Goal: Transaction & Acquisition: Download file/media

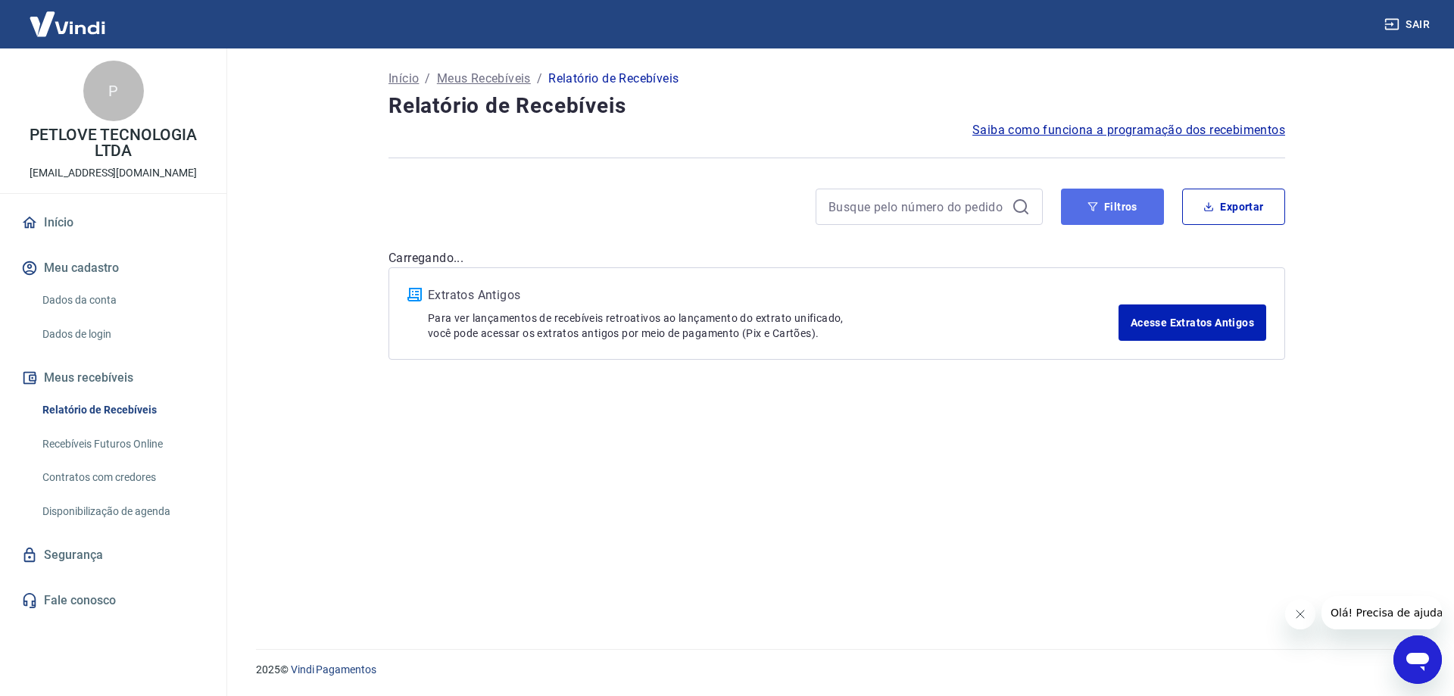
click at [1122, 204] on button "Filtros" at bounding box center [1112, 207] width 103 height 36
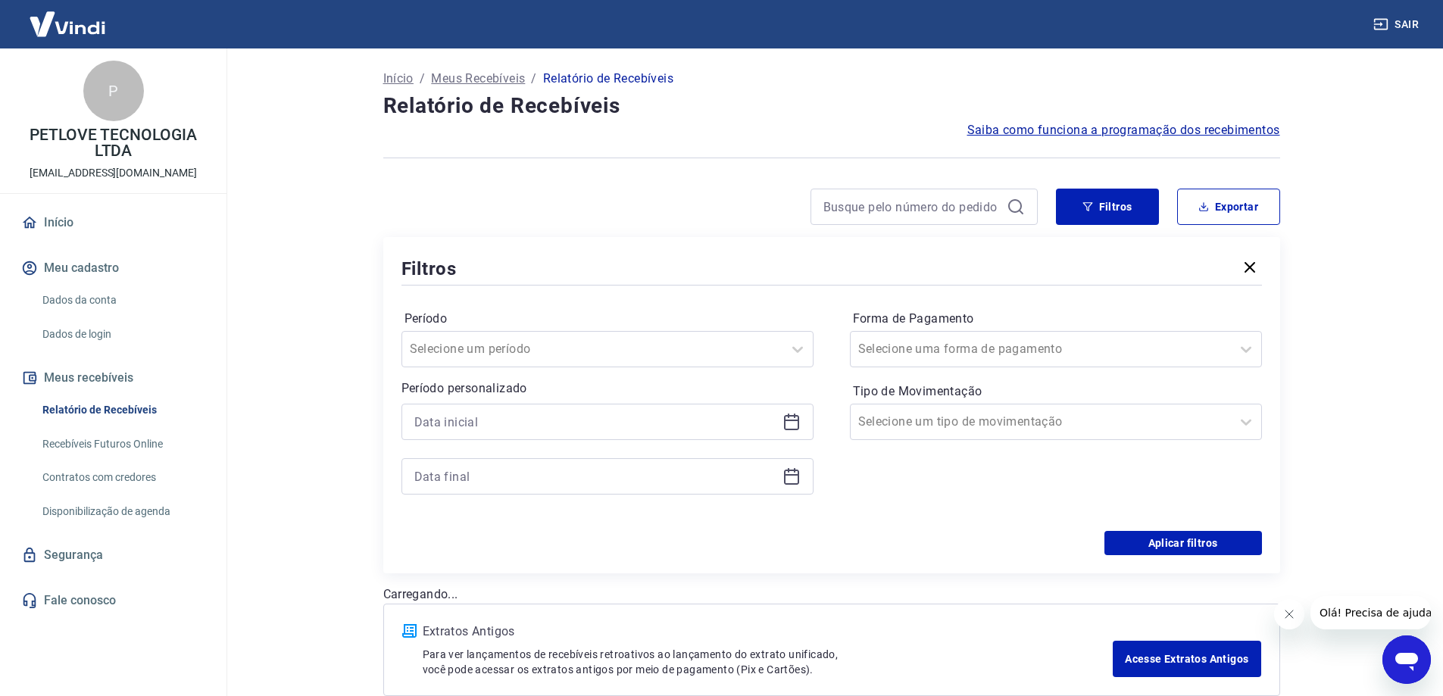
click at [791, 427] on icon at bounding box center [791, 422] width 18 height 18
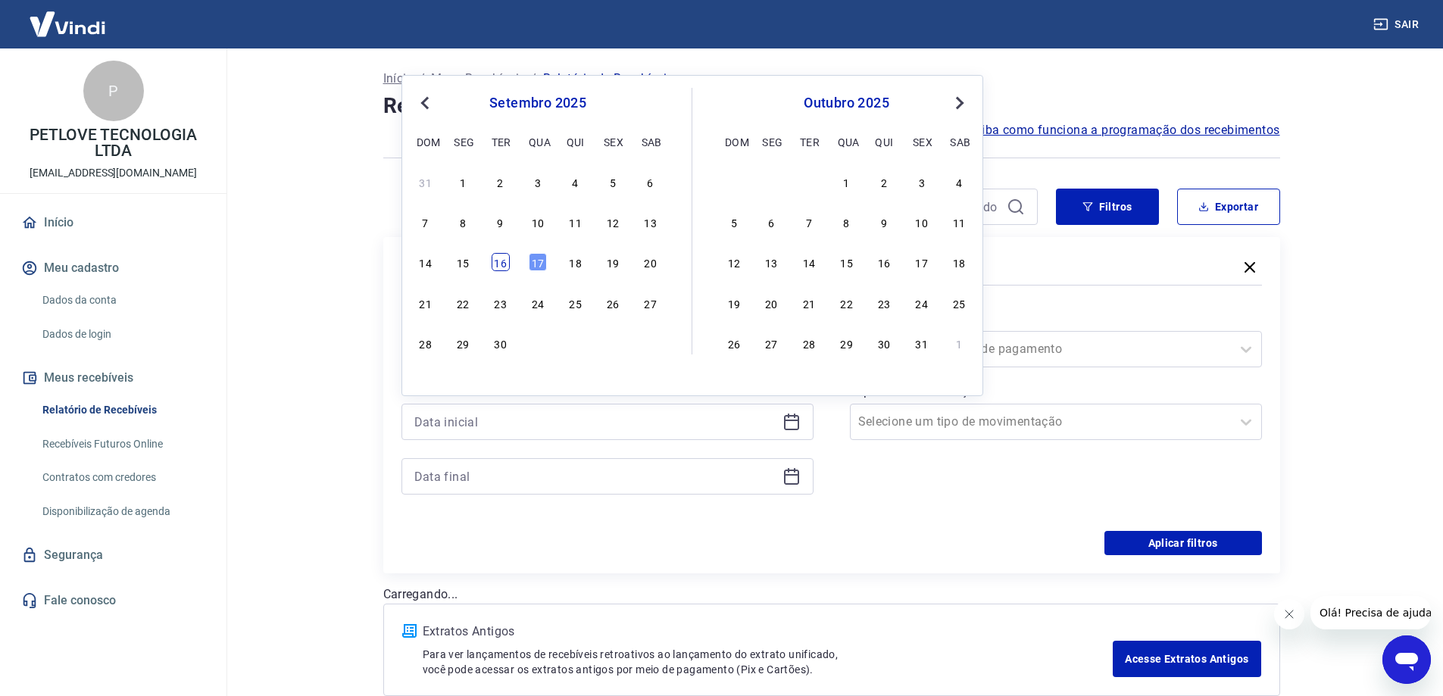
click at [495, 262] on div "16" at bounding box center [500, 262] width 18 height 18
type input "[DATE]"
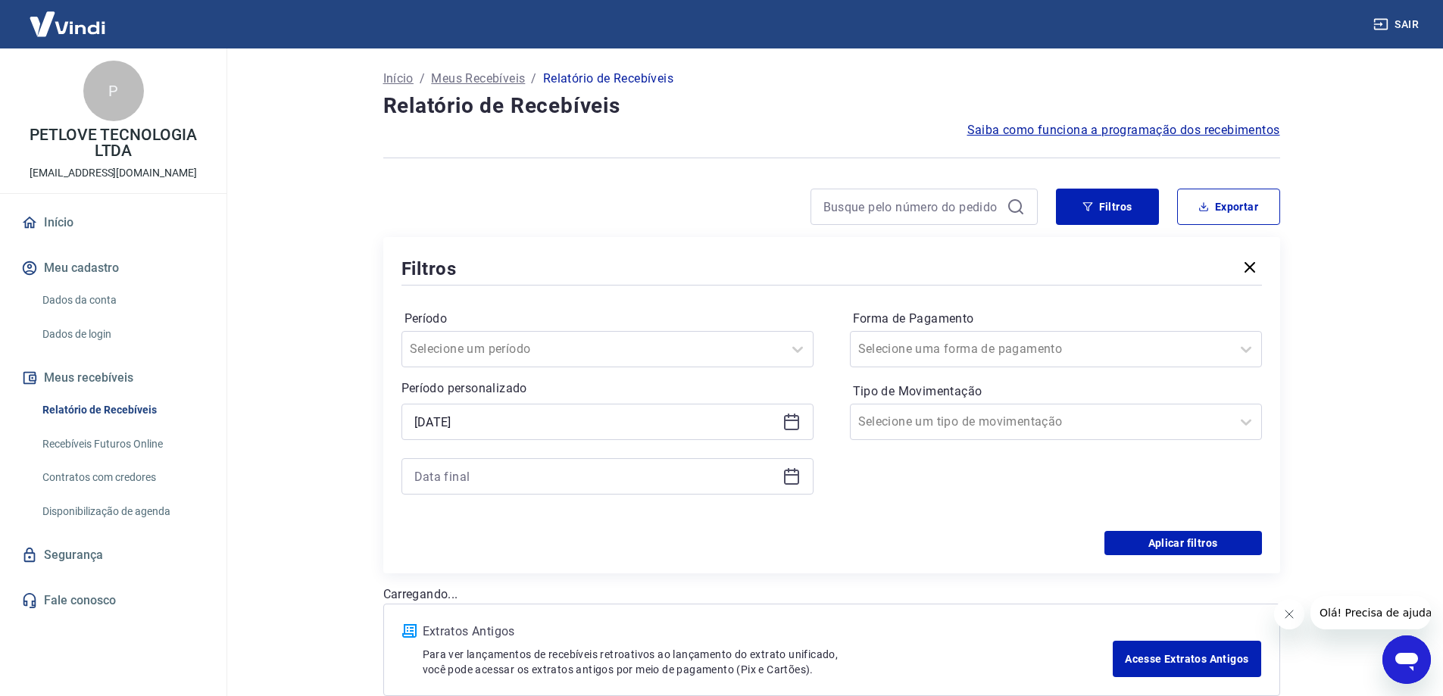
click at [792, 475] on icon at bounding box center [791, 475] width 15 height 2
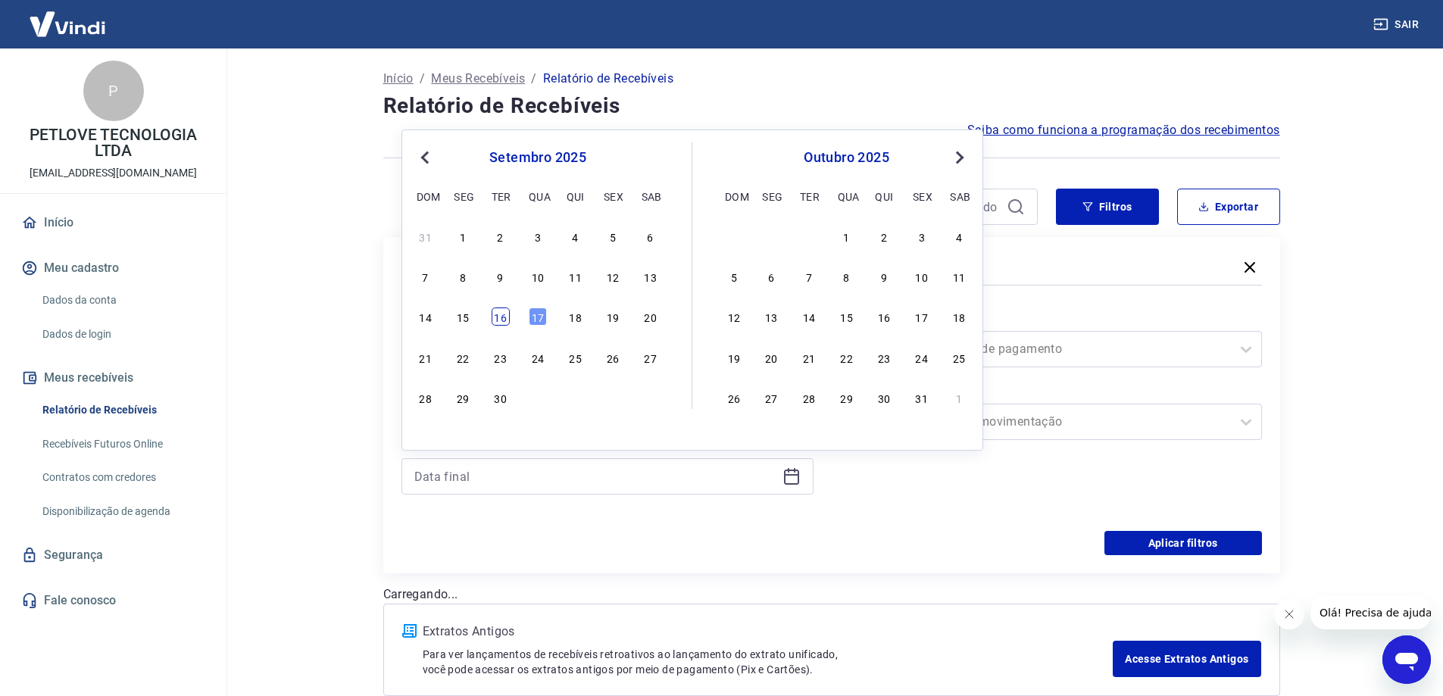
click at [502, 319] on div "16" at bounding box center [500, 316] width 18 height 18
type input "[DATE]"
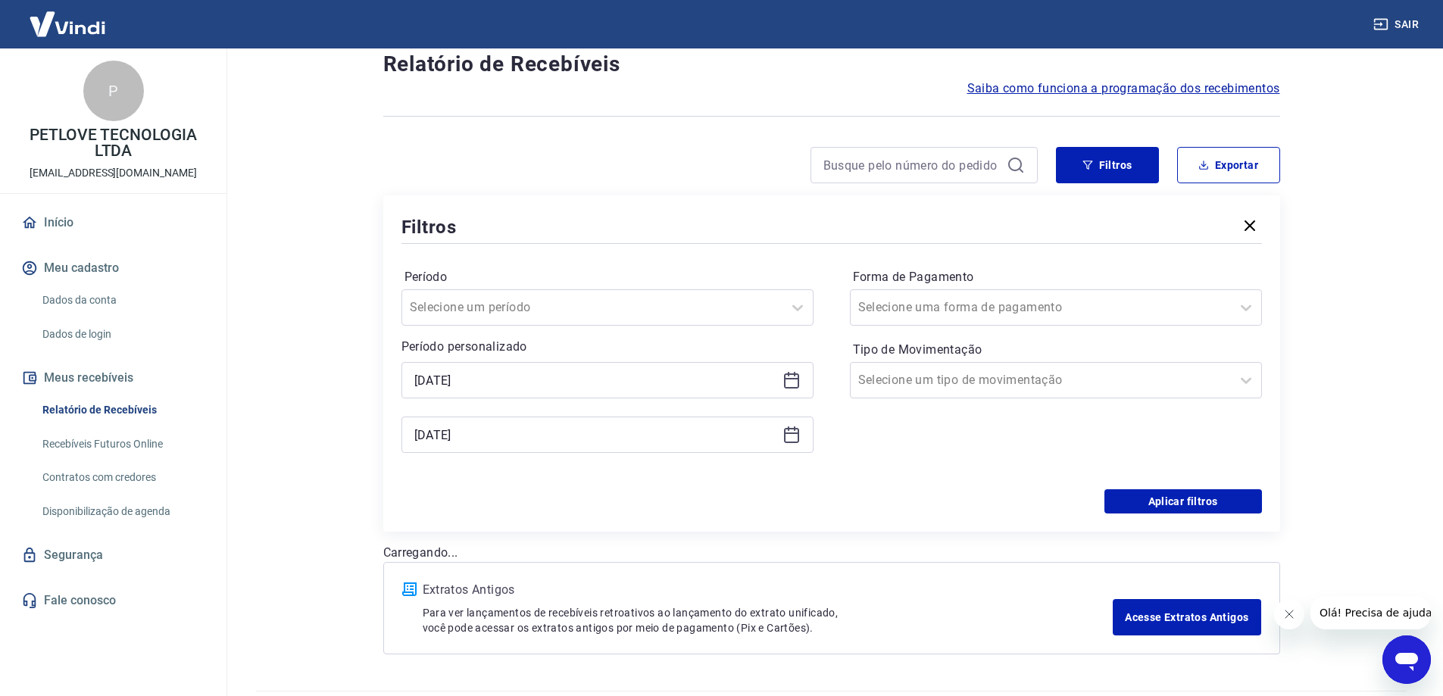
scroll to position [83, 0]
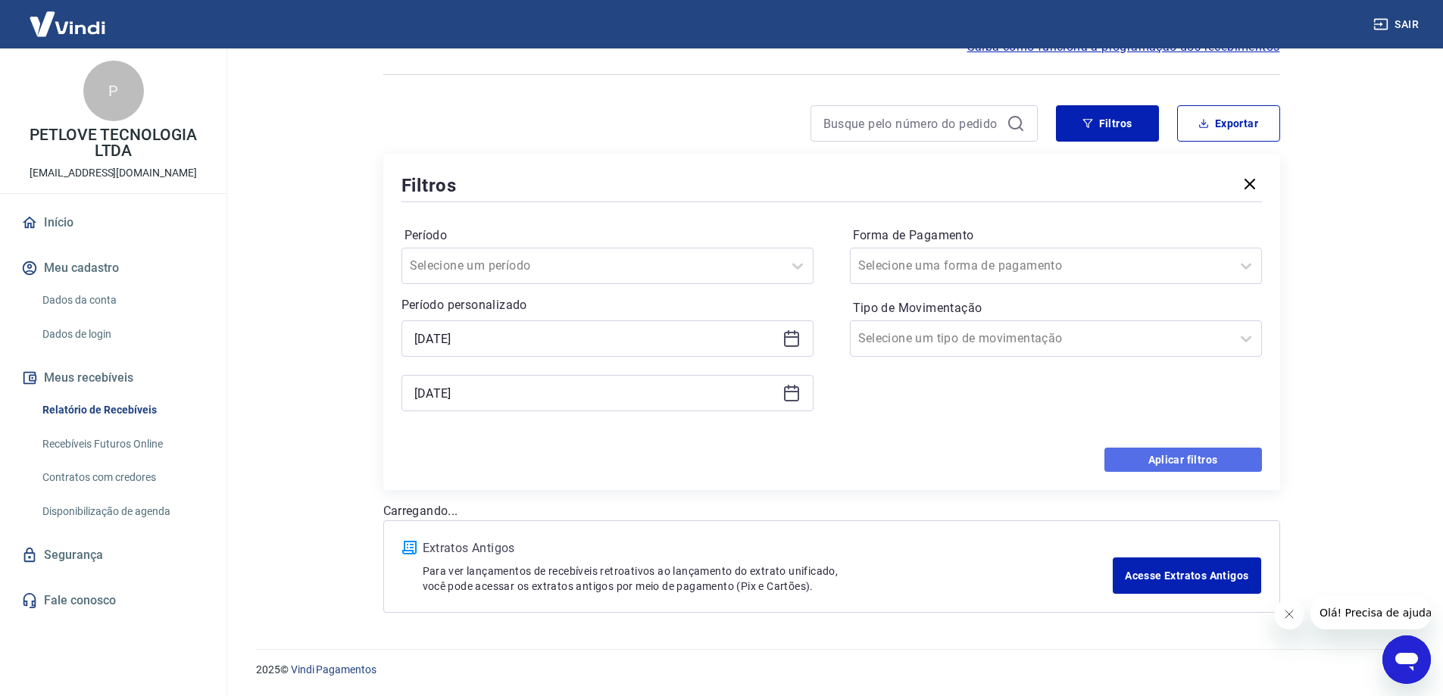
click at [1128, 458] on button "Aplicar filtros" at bounding box center [1183, 460] width 158 height 24
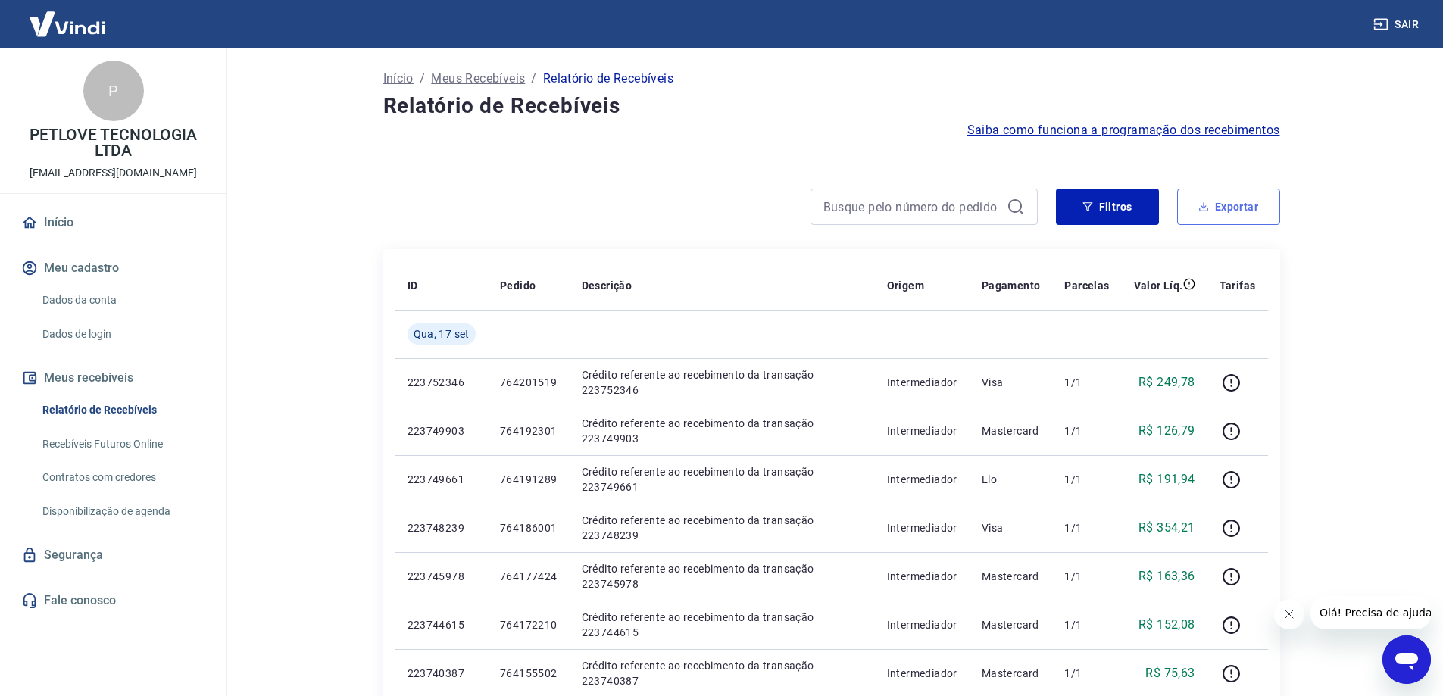
click at [1216, 207] on button "Exportar" at bounding box center [1228, 207] width 103 height 36
type input "[DATE]"
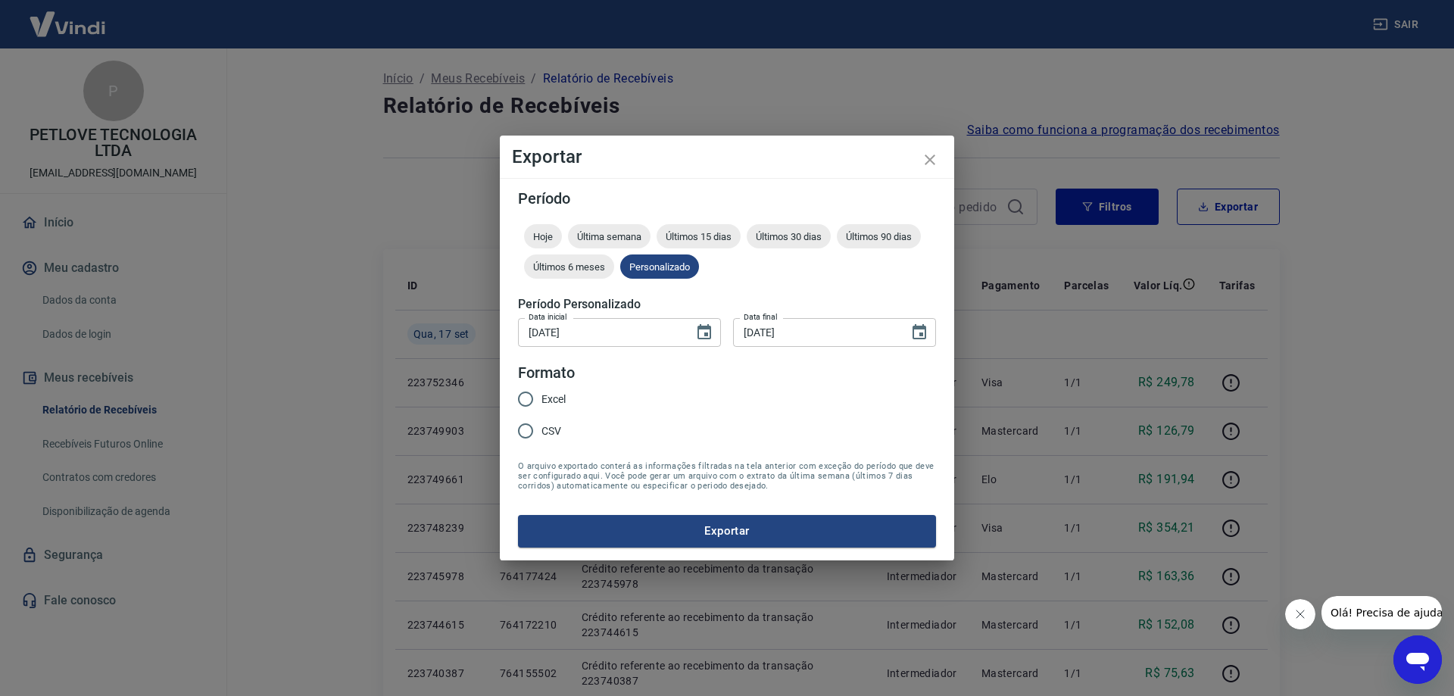
click at [554, 401] on span "Excel" at bounding box center [553, 400] width 24 height 16
click at [541, 401] on input "Excel" at bounding box center [526, 399] width 32 height 32
radio input "true"
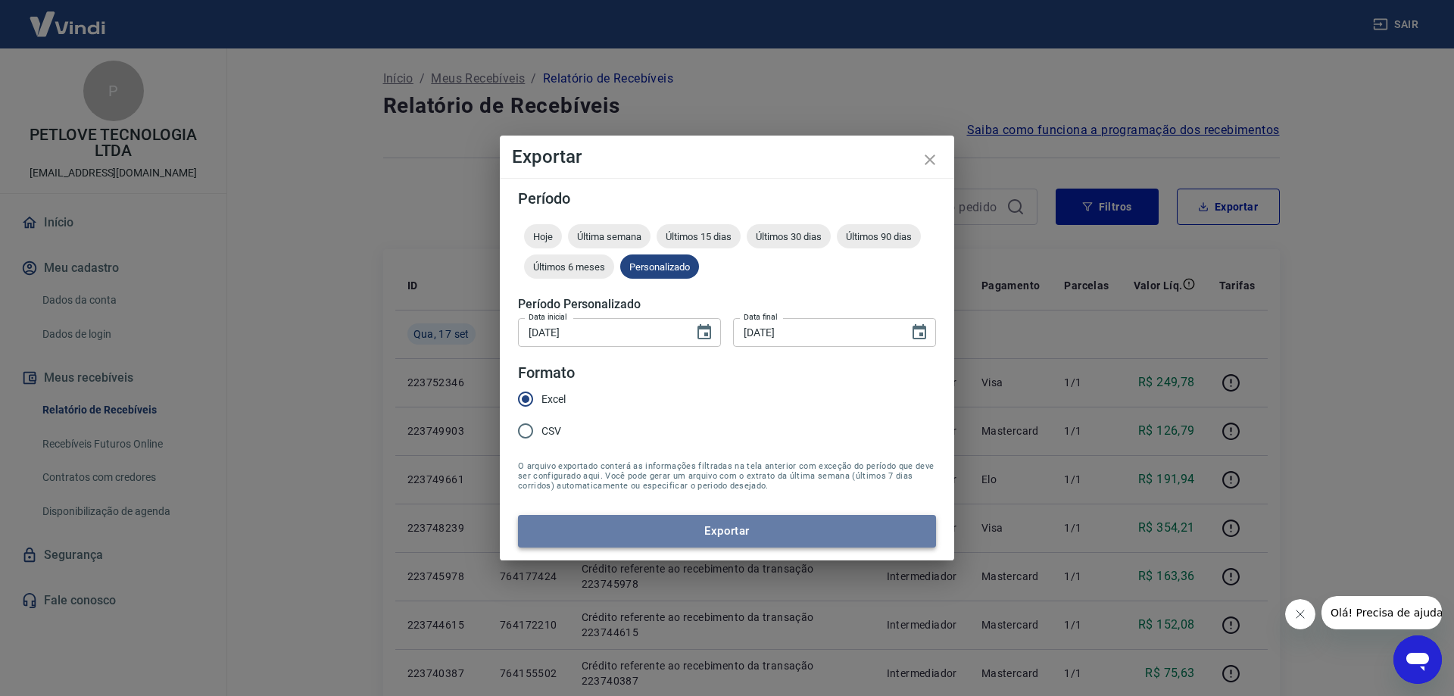
click at [653, 533] on button "Exportar" at bounding box center [727, 531] width 418 height 32
